Goal: Navigation & Orientation: Find specific page/section

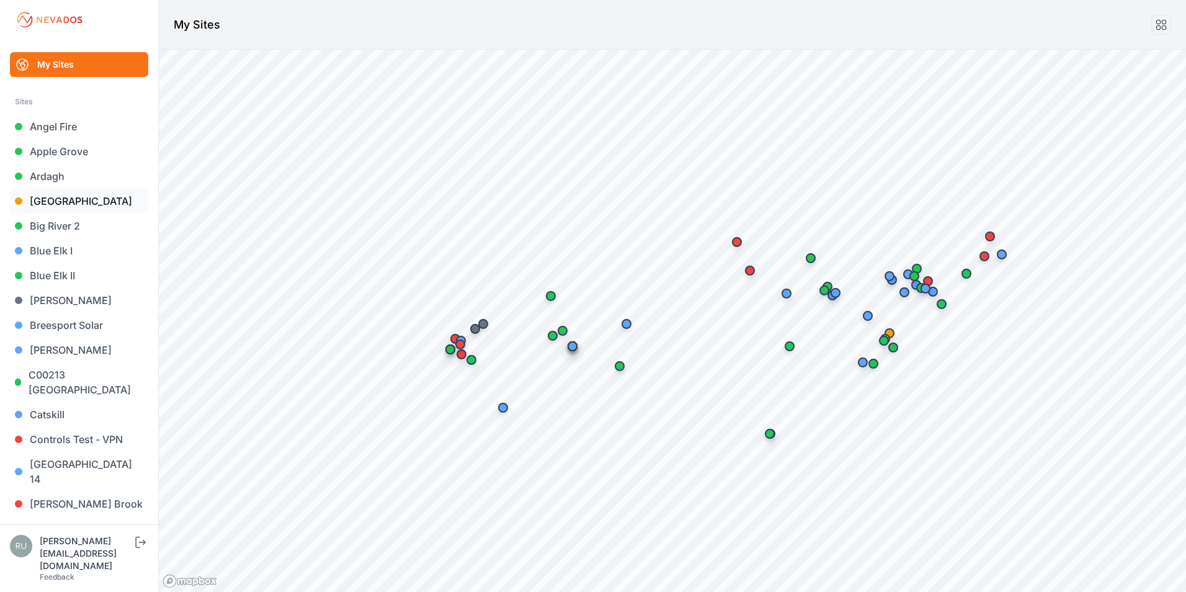
click at [60, 212] on link "[GEOGRAPHIC_DATA]" at bounding box center [79, 201] width 138 height 25
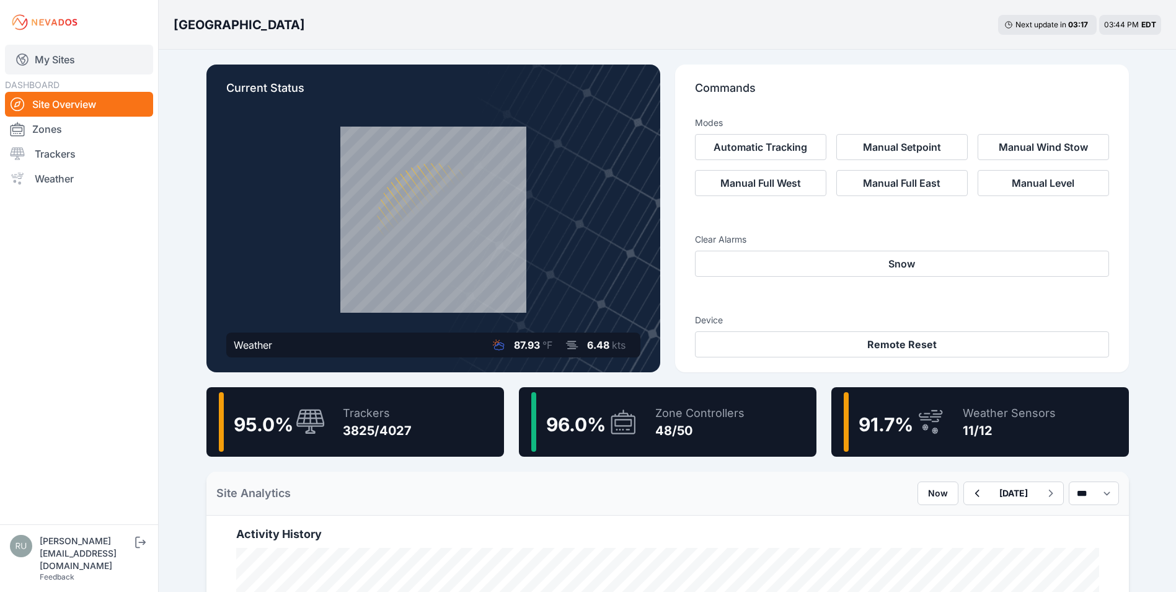
click at [87, 60] on link "My Sites" at bounding box center [79, 60] width 148 height 30
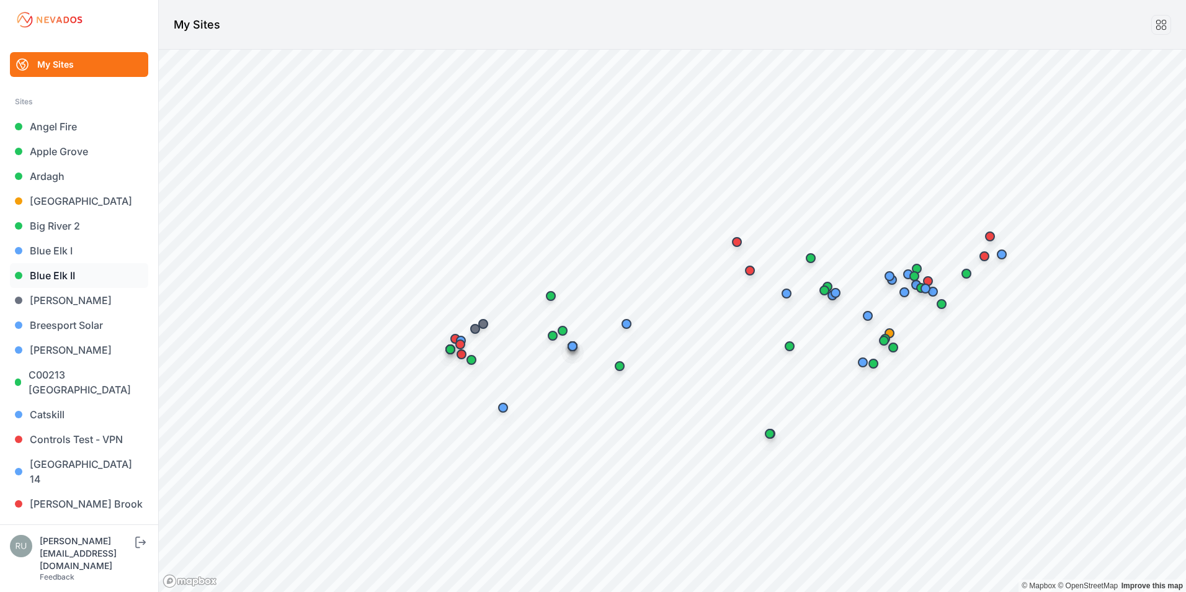
click at [70, 273] on link "Blue Elk II" at bounding box center [79, 275] width 138 height 25
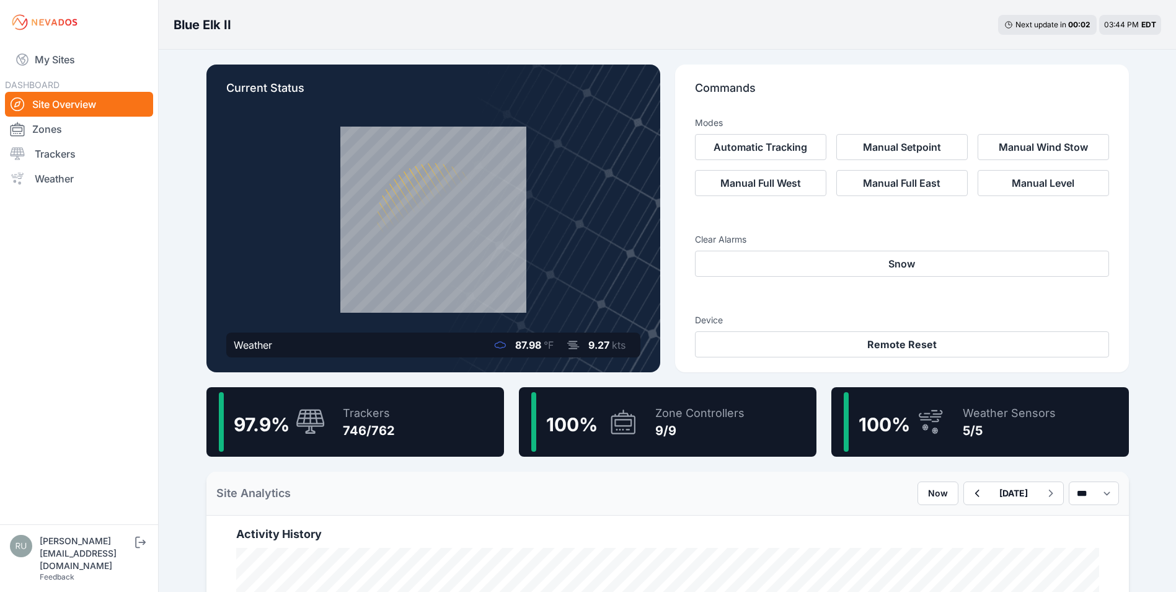
click at [243, 34] on div "Blue Elk II Next update in 00 : 01 03:45 PM EDT" at bounding box center [668, 25] width 1018 height 50
click at [239, 21] on div "Blue Elk II Next update in 00 : 01 03:45 PM EDT" at bounding box center [668, 25] width 1018 height 50
click at [200, 25] on h3 "Blue Elk II" at bounding box center [203, 24] width 58 height 17
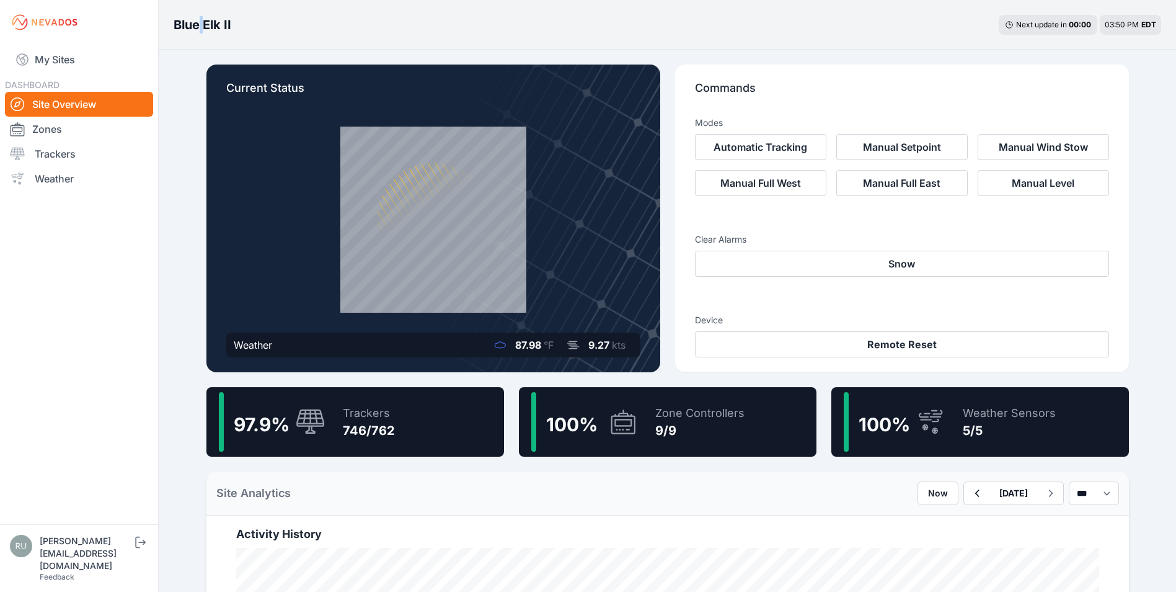
click at [200, 25] on h3 "Blue Elk II" at bounding box center [203, 24] width 58 height 17
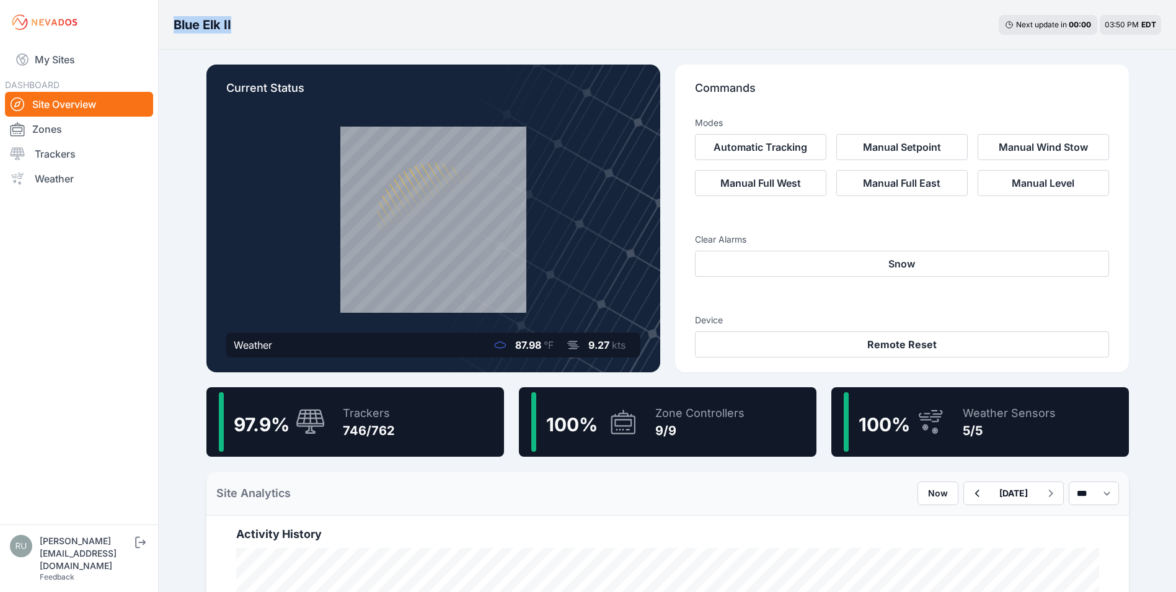
click at [200, 25] on h3 "Blue Elk II" at bounding box center [203, 24] width 58 height 17
click at [456, 495] on div "Site Analytics Now [DATE] *** **** *****" at bounding box center [667, 493] width 923 height 44
click at [47, 53] on link "My Sites" at bounding box center [79, 60] width 148 height 30
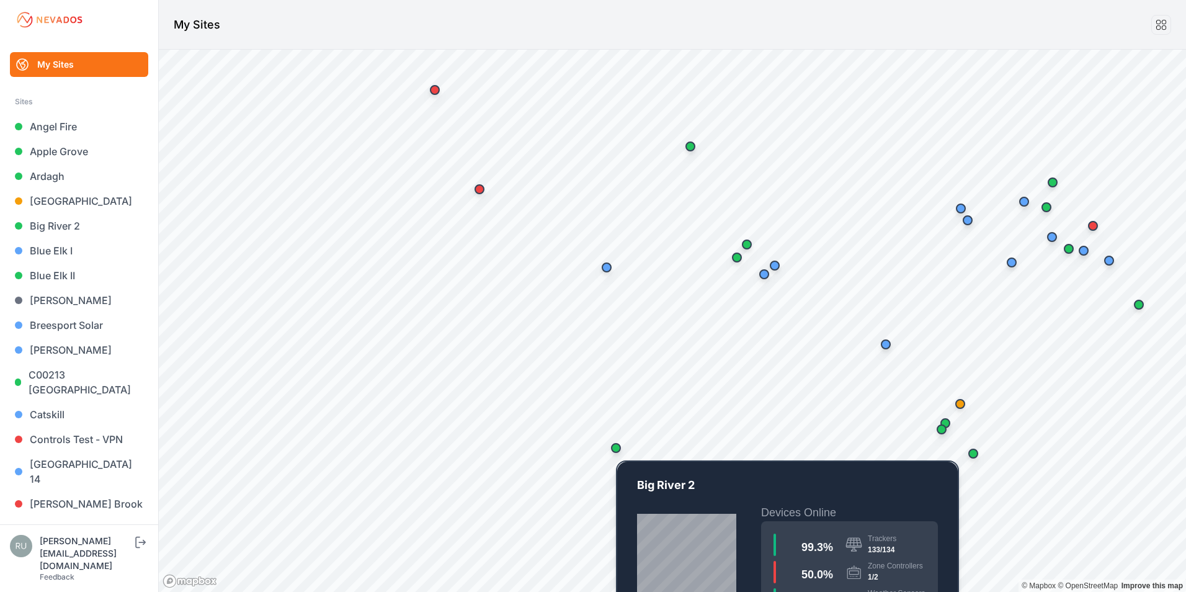
click at [616, 450] on div "Map marker" at bounding box center [616, 448] width 10 height 10
